Goal: Task Accomplishment & Management: Use online tool/utility

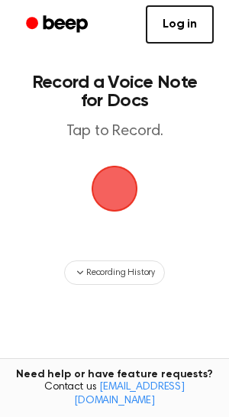
click at [109, 179] on span "button" at bounding box center [114, 188] width 43 height 43
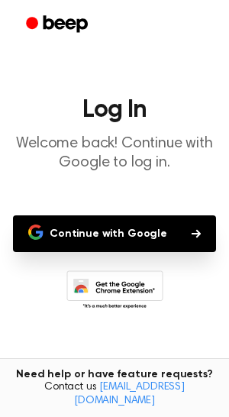
click at [125, 235] on button "Continue with Google" at bounding box center [114, 233] width 203 height 37
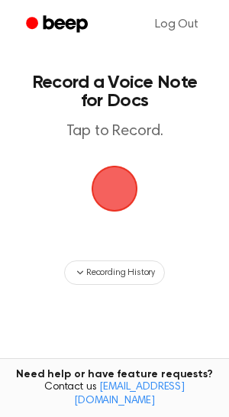
click at [118, 167] on span "button" at bounding box center [114, 188] width 43 height 43
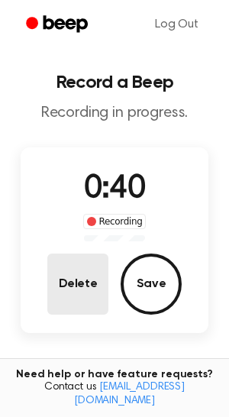
click at [89, 299] on button "Delete" at bounding box center [77, 284] width 61 height 61
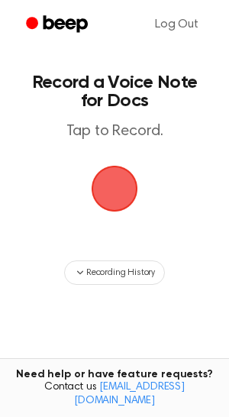
click at [120, 193] on span "button" at bounding box center [114, 188] width 43 height 43
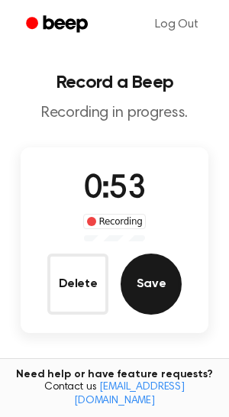
click at [169, 273] on button "Save" at bounding box center [151, 284] width 61 height 61
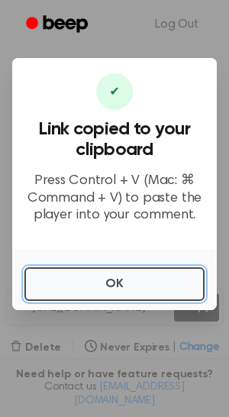
click at [168, 273] on button "OK" at bounding box center [114, 284] width 180 height 34
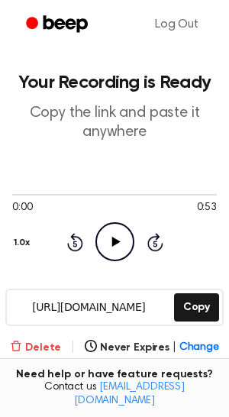
click at [40, 345] on button "Delete" at bounding box center [35, 348] width 51 height 16
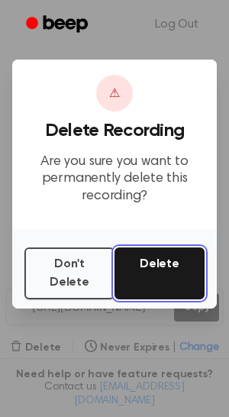
click at [144, 289] on button "Delete" at bounding box center [160, 274] width 90 height 52
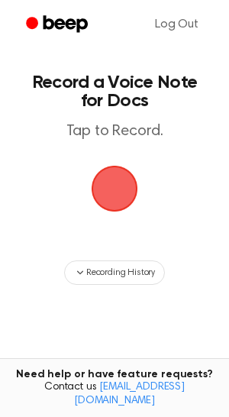
click at [108, 212] on span "button" at bounding box center [115, 189] width 82 height 82
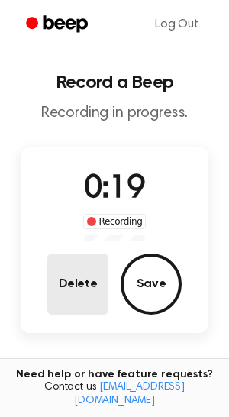
click at [54, 286] on button "Delete" at bounding box center [77, 284] width 61 height 61
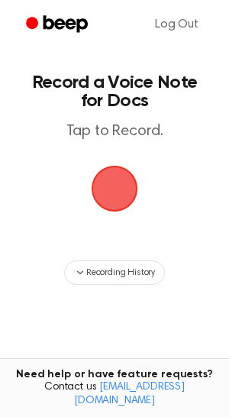
click at [115, 195] on span "button" at bounding box center [114, 188] width 79 height 79
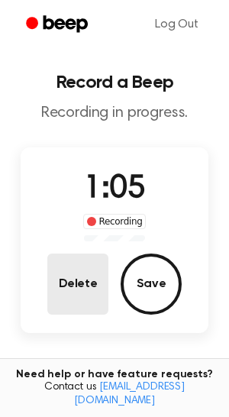
click at [68, 268] on button "Delete" at bounding box center [77, 284] width 61 height 61
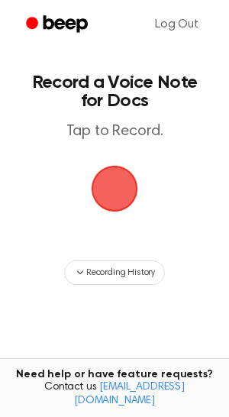
click at [125, 196] on span "button" at bounding box center [115, 189] width 86 height 86
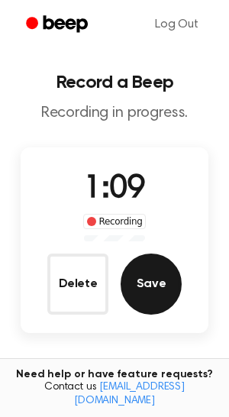
click at [152, 287] on button "Save" at bounding box center [151, 284] width 61 height 61
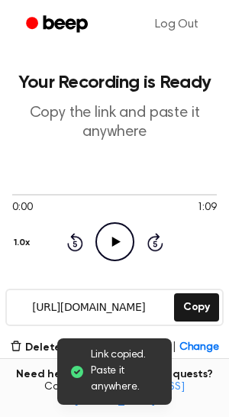
click at [116, 232] on icon "Play Audio" at bounding box center [115, 241] width 39 height 39
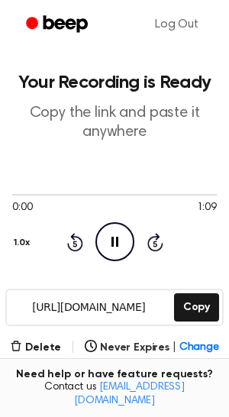
click at [108, 235] on icon "Pause Audio" at bounding box center [115, 241] width 39 height 39
click at [40, 194] on div at bounding box center [114, 195] width 205 height 2
click at [24, 196] on div at bounding box center [114, 194] width 205 height 12
drag, startPoint x: 14, startPoint y: 196, endPoint x: 33, endPoint y: 195, distance: 19.1
click at [33, 195] on div at bounding box center [114, 194] width 205 height 12
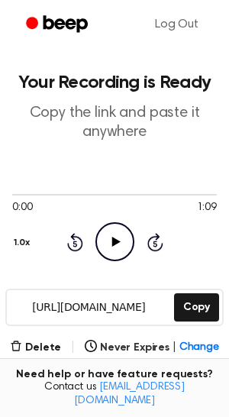
click at [104, 236] on icon "Play Audio" at bounding box center [115, 241] width 39 height 39
click at [101, 305] on input "https://beep.audio/4kJXLfE" at bounding box center [89, 307] width 164 height 34
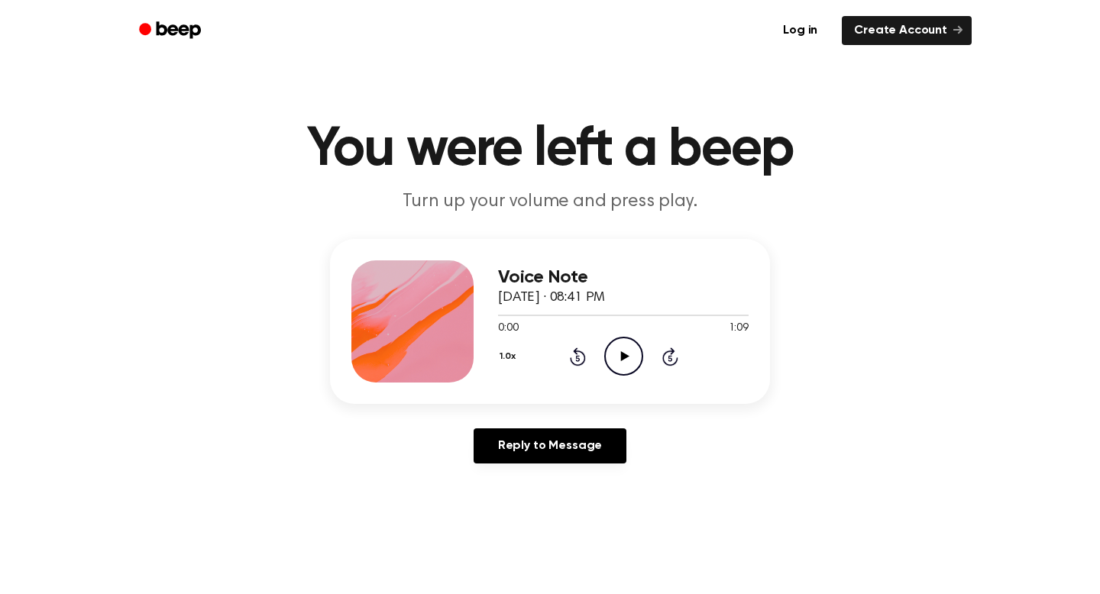
click at [627, 358] on icon "Play Audio" at bounding box center [623, 356] width 39 height 39
click at [627, 358] on icon "Pause Audio" at bounding box center [623, 356] width 39 height 39
click at [625, 344] on icon "Play Audio" at bounding box center [623, 356] width 39 height 39
click at [617, 348] on icon "Pause Audio" at bounding box center [623, 356] width 39 height 39
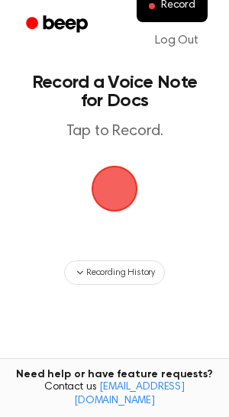
click at [117, 185] on span "button" at bounding box center [114, 188] width 43 height 43
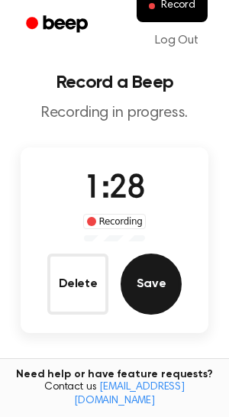
click at [155, 268] on button "Save" at bounding box center [151, 284] width 61 height 61
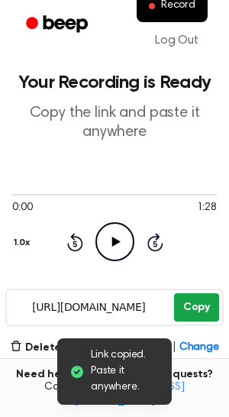
click at [180, 311] on button "Copy" at bounding box center [196, 307] width 45 height 28
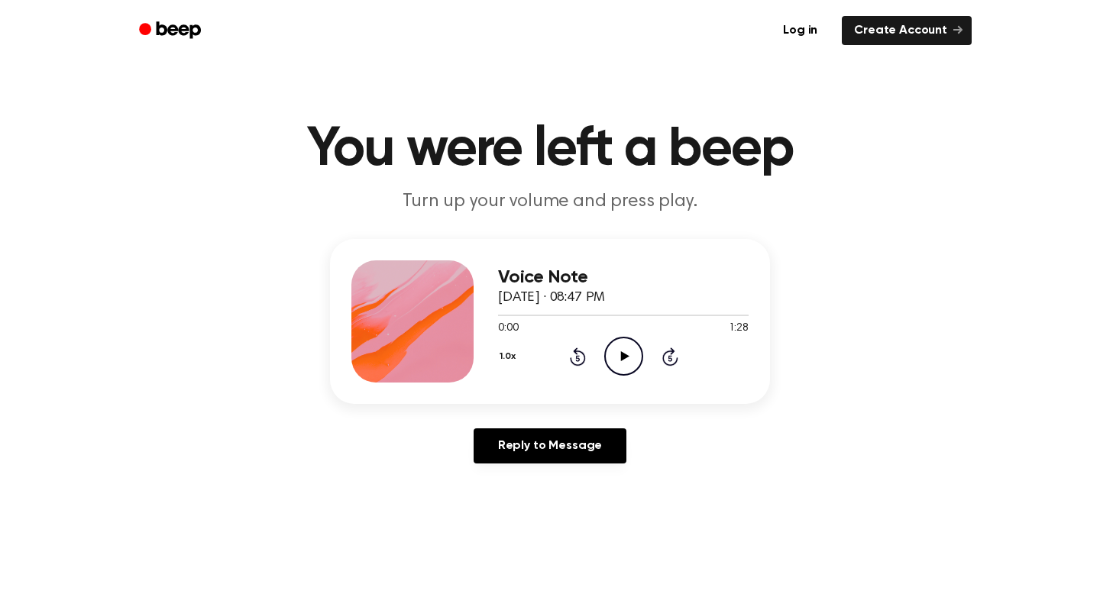
click at [617, 353] on icon "Play Audio" at bounding box center [623, 356] width 39 height 39
click at [620, 357] on icon "Pause Audio" at bounding box center [623, 356] width 39 height 39
